Goal: Check status

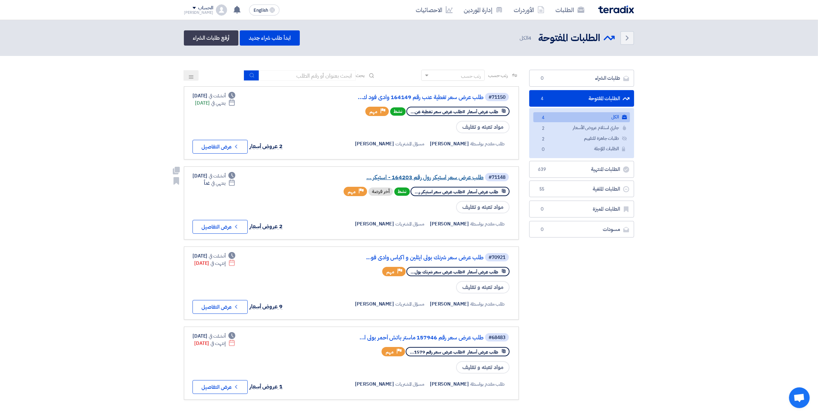
click at [458, 175] on link "طلب عرض سعر استيكر رول رقم 164203 - استيكر ..." at bounding box center [415, 177] width 138 height 6
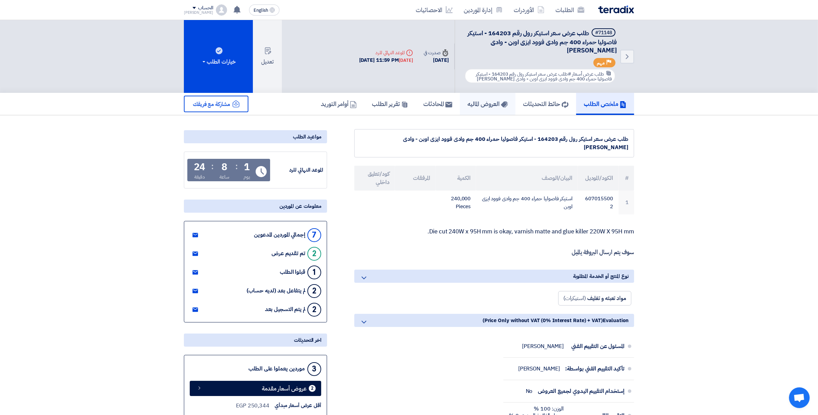
click at [482, 101] on h5 "العروض الماليه" at bounding box center [487, 104] width 40 height 8
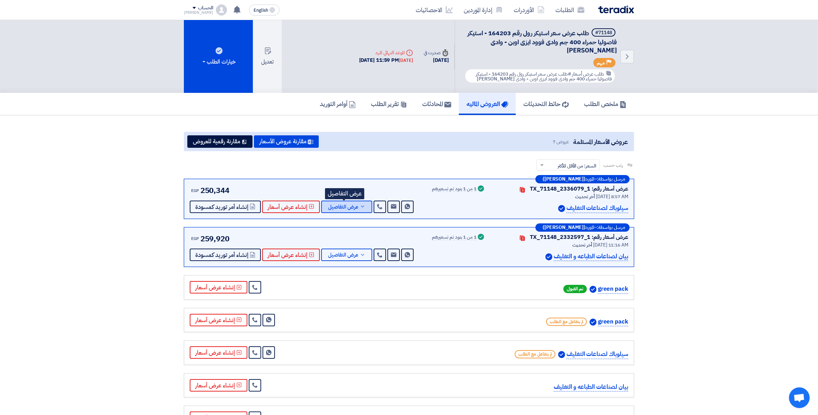
click at [353, 207] on span "عرض التفاصيل" at bounding box center [343, 206] width 30 height 5
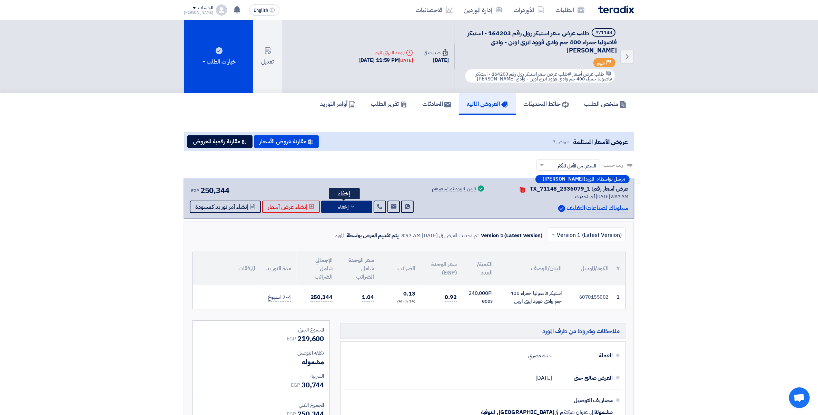
click at [358, 204] on button "إخفاء" at bounding box center [346, 206] width 51 height 12
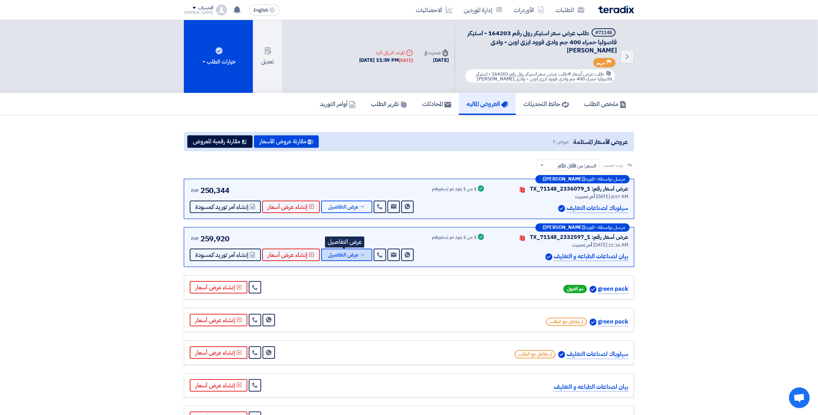
click at [360, 256] on icon at bounding box center [363, 255] width 6 height 6
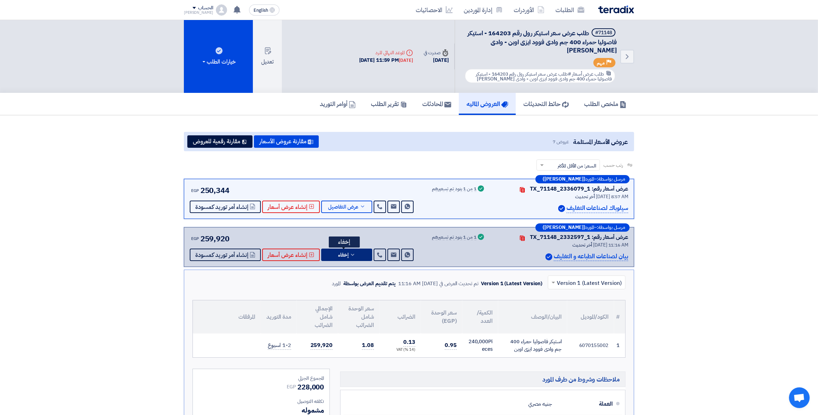
click at [360, 256] on button "إخفاء" at bounding box center [346, 254] width 51 height 12
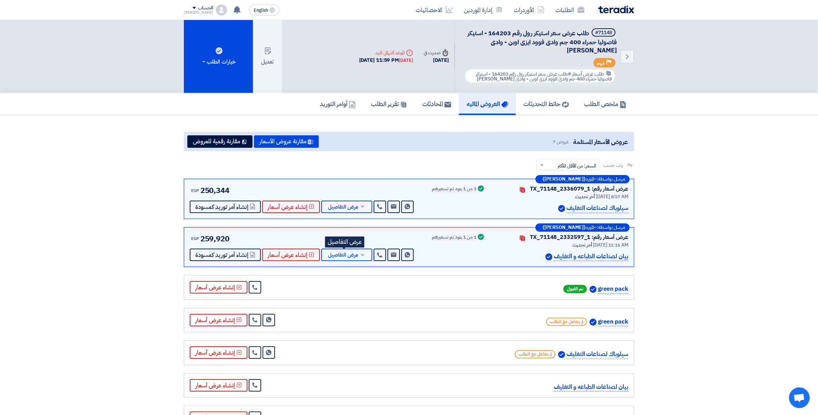
click at [719, 290] on section "عروض الأسعار المستلمة عروض 7 مقارنة عروض الأسعار مقارنة رقمية للعروض رتب حسب رت…" at bounding box center [409, 280] width 818 height 331
click at [345, 254] on span "عرض التفاصيل" at bounding box center [343, 254] width 30 height 5
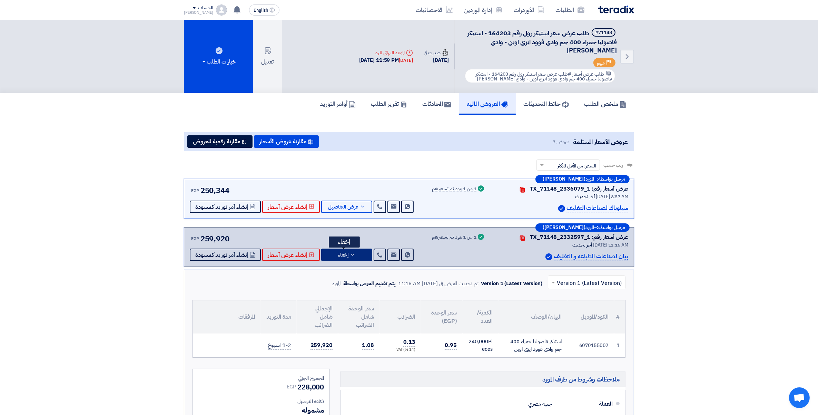
click at [345, 254] on span "إخفاء" at bounding box center [343, 254] width 10 height 5
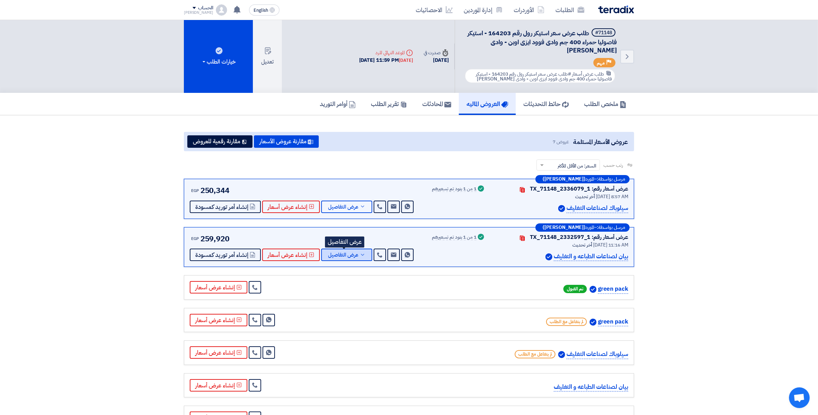
click at [360, 253] on icon at bounding box center [363, 255] width 6 height 6
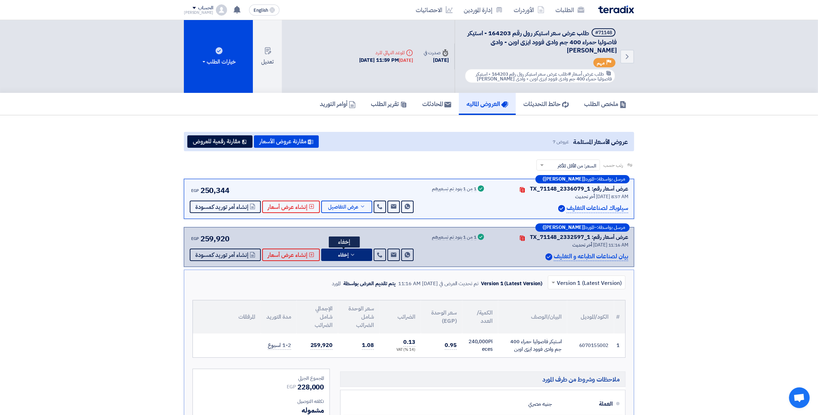
click at [357, 252] on button "إخفاء" at bounding box center [346, 254] width 51 height 12
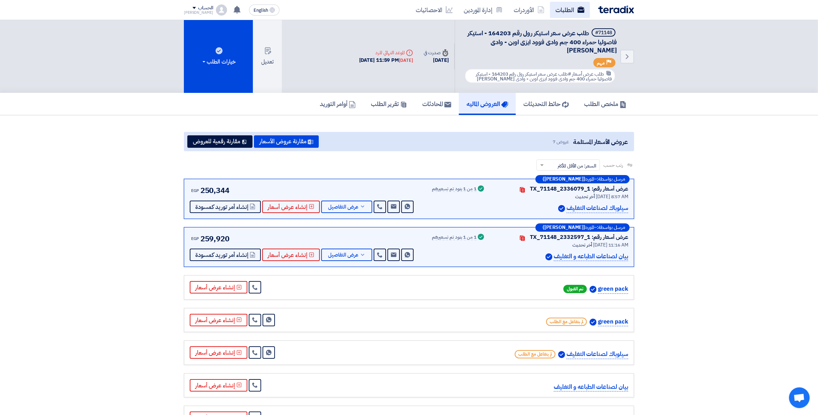
click at [561, 11] on link "الطلبات" at bounding box center [570, 10] width 40 height 16
